Goal: Task Accomplishment & Management: Use online tool/utility

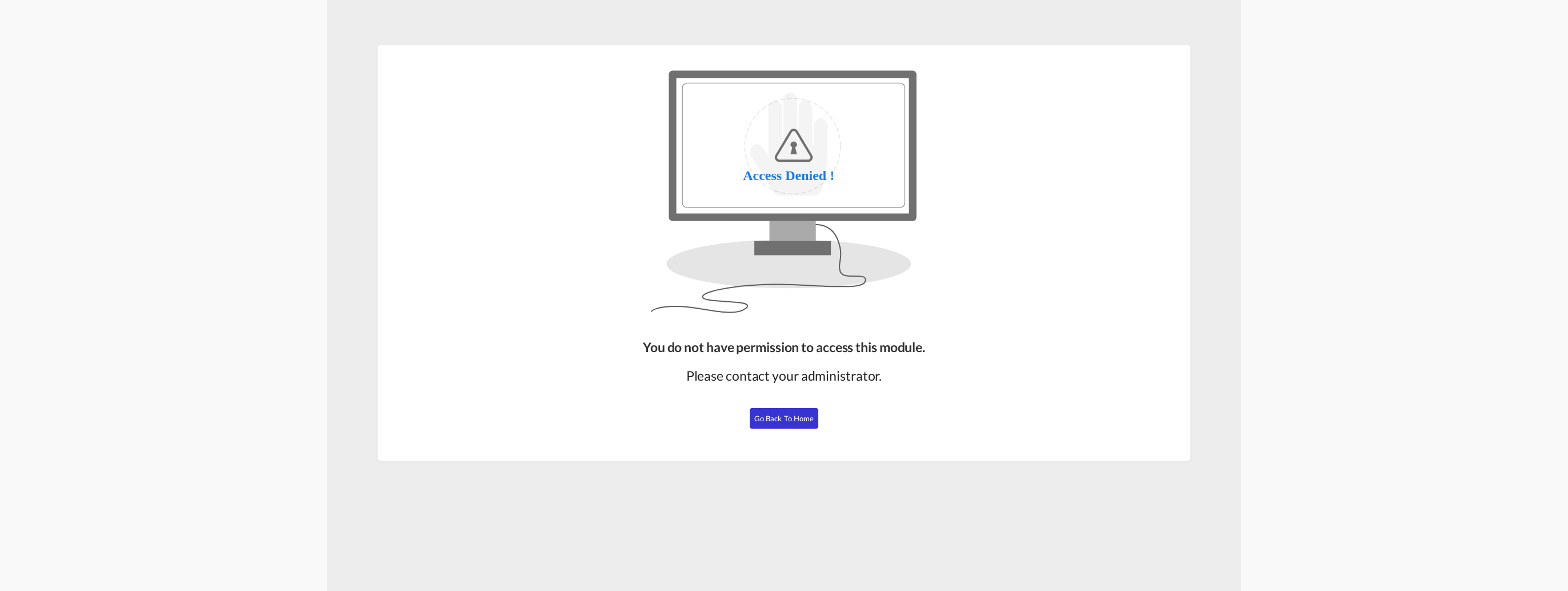
click at [766, 431] on div "You do not have permission to access this module. Please contact your administr…" at bounding box center [784, 395] width 292 height 123
click at [773, 417] on span "Go Back to Home" at bounding box center [784, 418] width 60 height 9
